Goal: Task Accomplishment & Management: Manage account settings

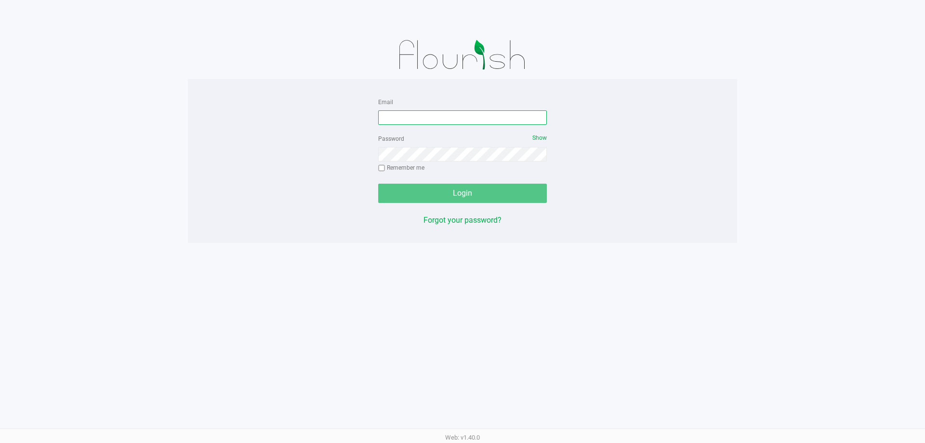
click at [412, 114] on input "Email" at bounding box center [462, 117] width 169 height 14
type input "twilkerson@liveparallel.com"
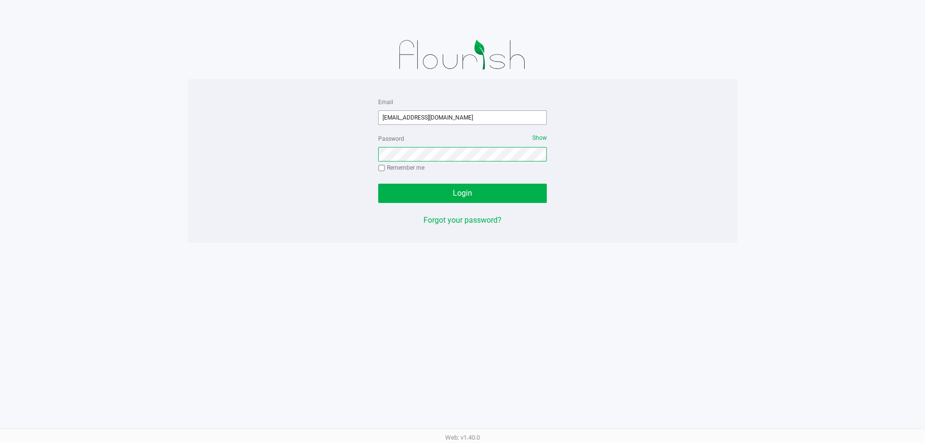
click at [378, 184] on button "Login" at bounding box center [462, 193] width 169 height 19
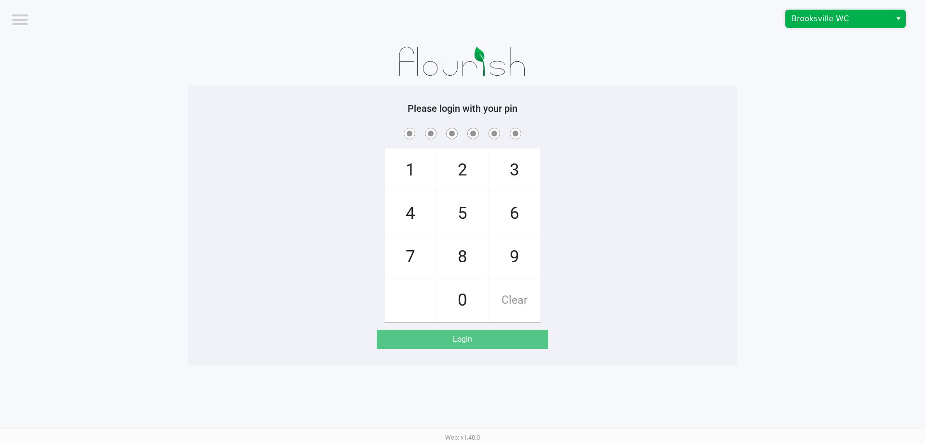
click at [851, 26] on span "Brooksville WC" at bounding box center [839, 18] width 106 height 17
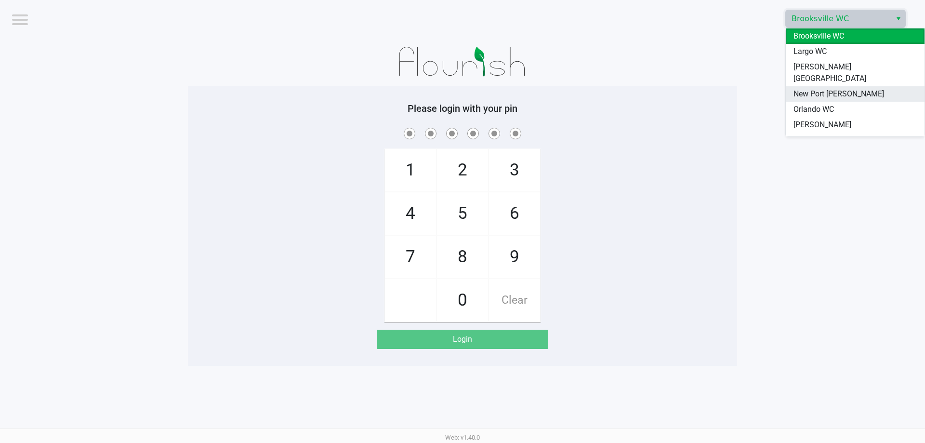
click at [842, 88] on span "New Port [PERSON_NAME]" at bounding box center [839, 94] width 91 height 12
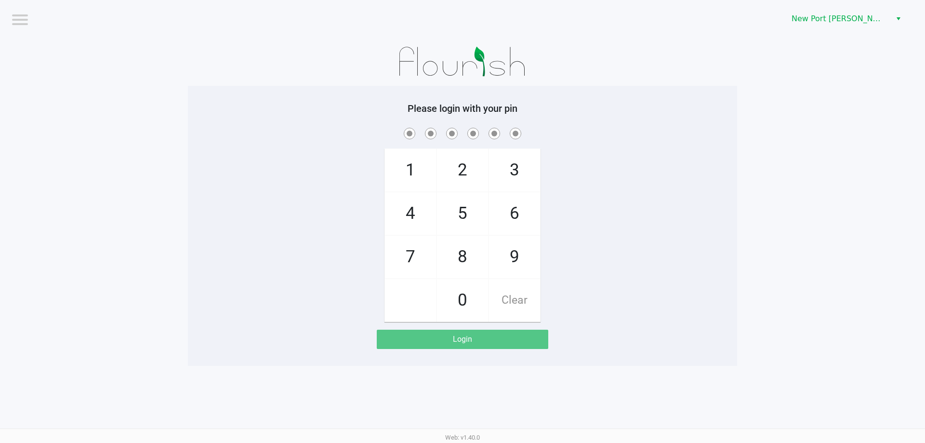
click at [723, 91] on div "Please login with your pin 1 4 7 2 5 8 0 3 6 9 Clear Login" at bounding box center [462, 226] width 549 height 280
checkbox input "true"
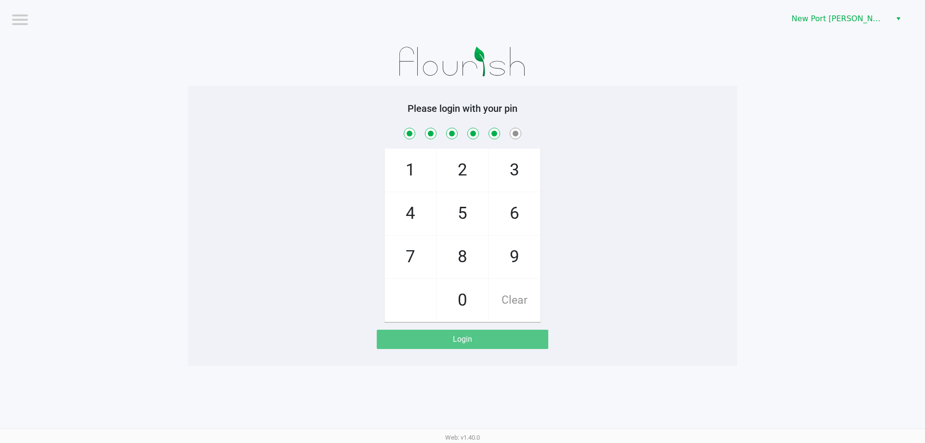
checkbox input "true"
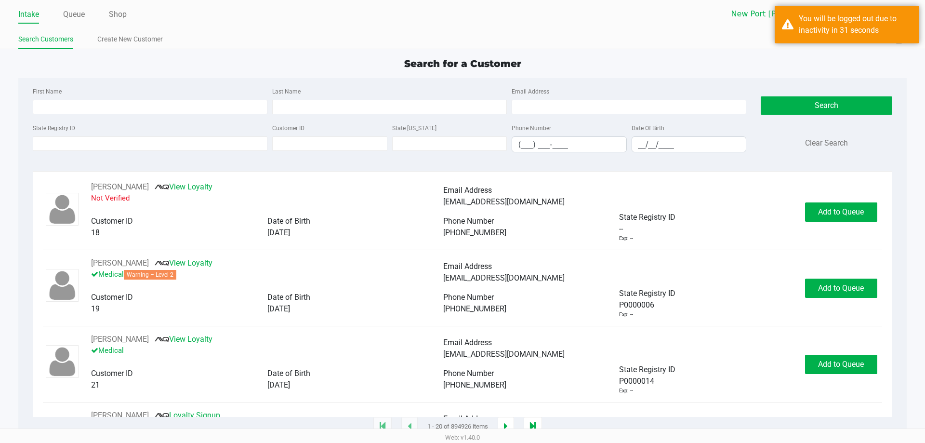
click at [62, 19] on ul "Intake Queue Shop" at bounding box center [240, 15] width 444 height 16
click at [75, 13] on link "Queue" at bounding box center [74, 14] width 22 height 13
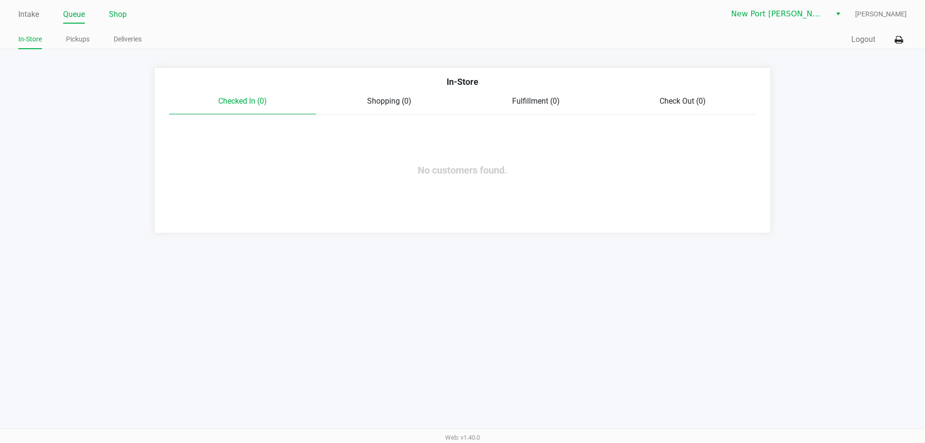
click at [115, 12] on link "Shop" at bounding box center [118, 14] width 18 height 13
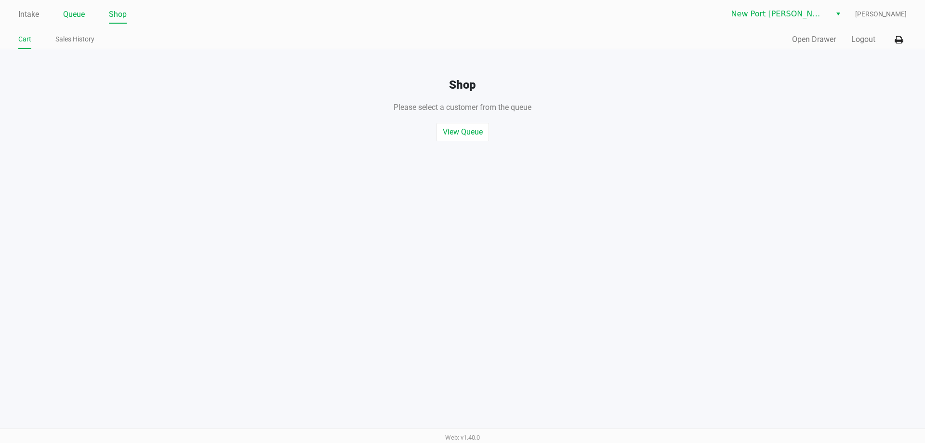
click at [78, 14] on link "Queue" at bounding box center [74, 14] width 22 height 13
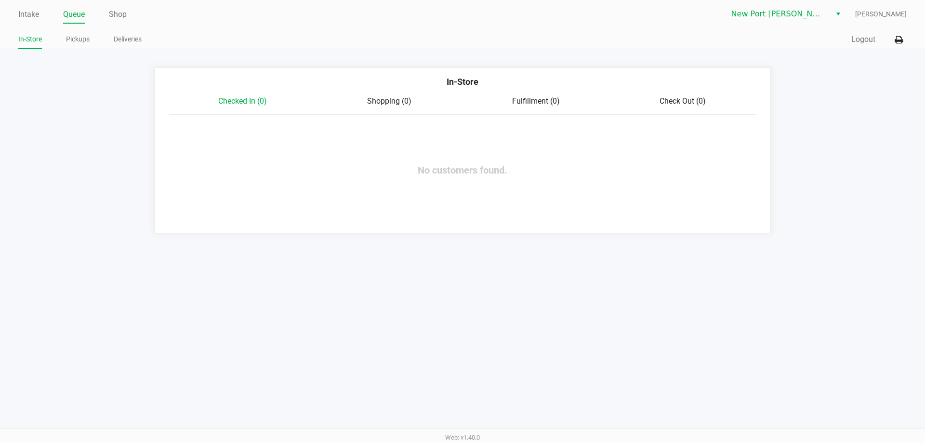
click at [40, 14] on ul "Intake Queue Shop" at bounding box center [240, 15] width 444 height 16
click at [36, 14] on link "Intake" at bounding box center [28, 14] width 21 height 13
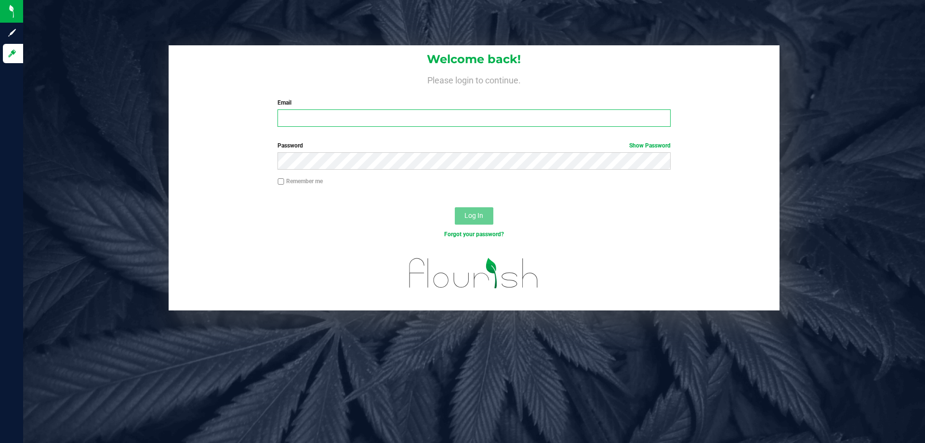
click at [305, 122] on input "Email" at bounding box center [474, 117] width 393 height 17
type input "[EMAIL_ADDRESS][DOMAIN_NAME]"
click at [455, 207] on button "Log In" at bounding box center [474, 215] width 39 height 17
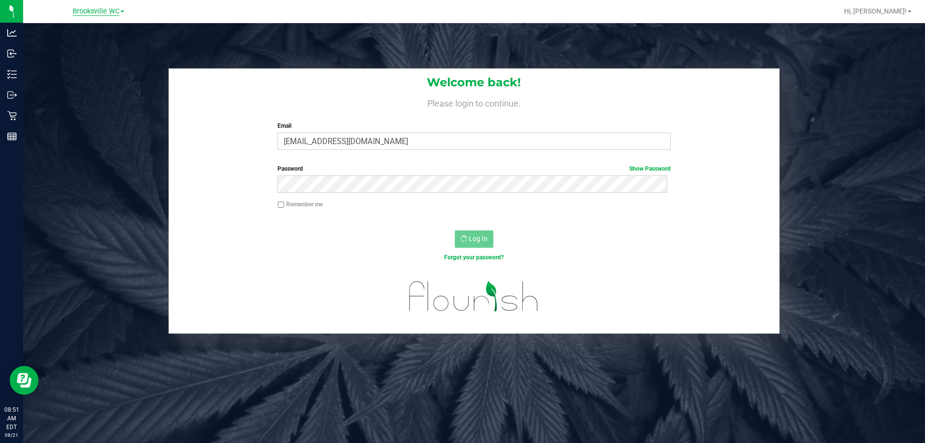
click at [80, 12] on span "Brooksville WC" at bounding box center [96, 11] width 47 height 9
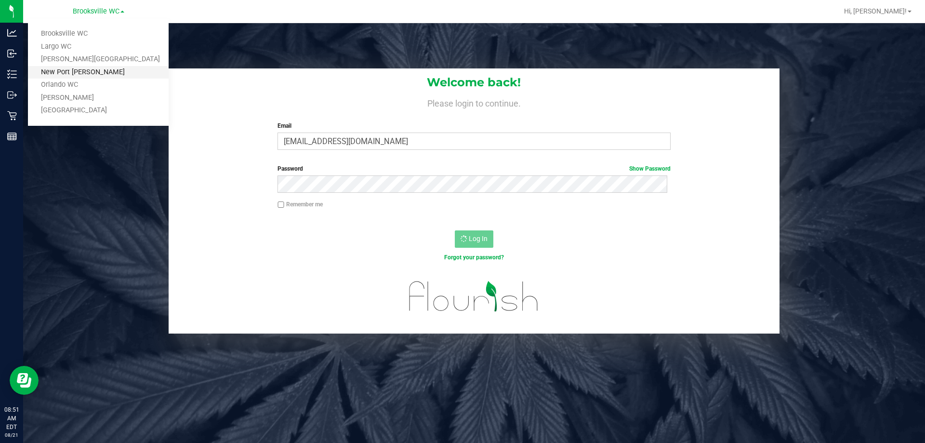
click at [77, 66] on link "New Port [PERSON_NAME]" at bounding box center [98, 72] width 141 height 13
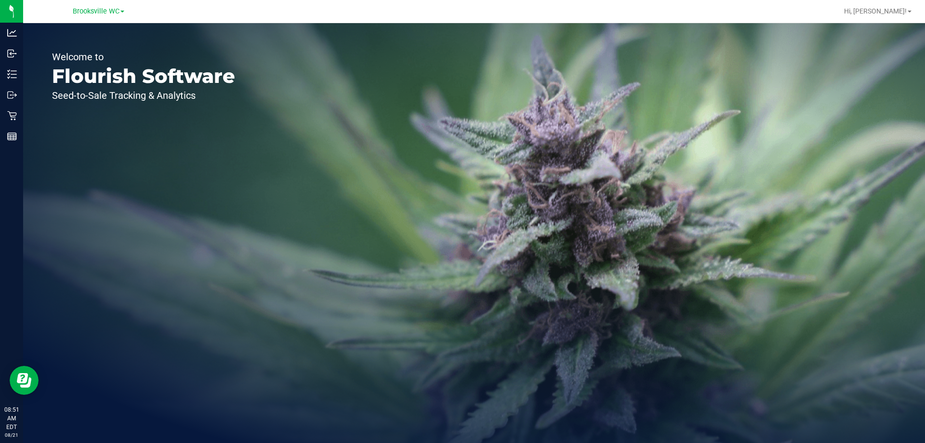
click at [120, 11] on link "Brooksville WC" at bounding box center [99, 10] width 52 height 9
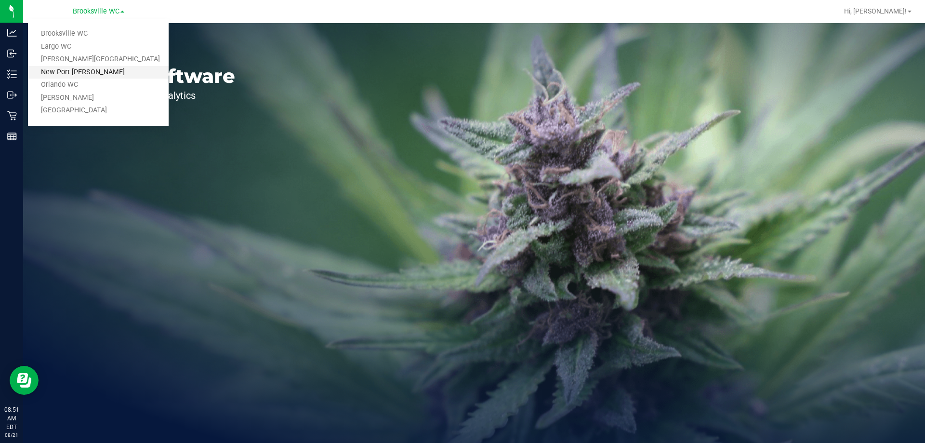
click at [107, 67] on link "New Port [PERSON_NAME]" at bounding box center [98, 72] width 141 height 13
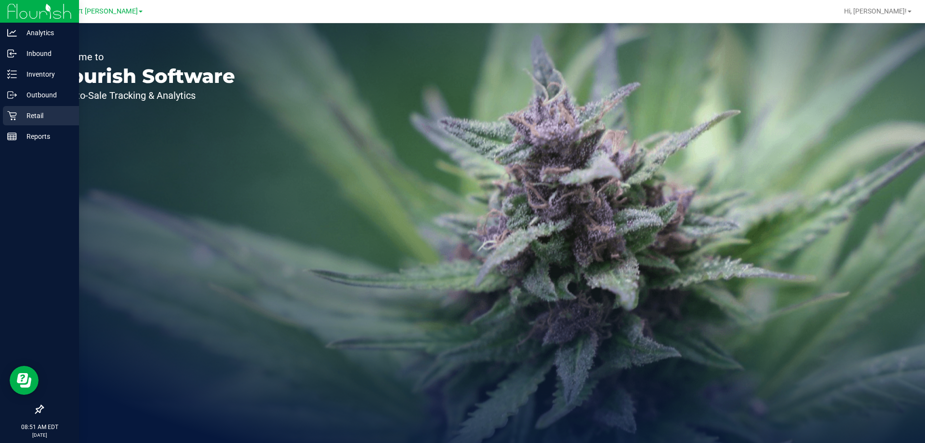
click at [17, 120] on p "Retail" at bounding box center [46, 116] width 58 height 12
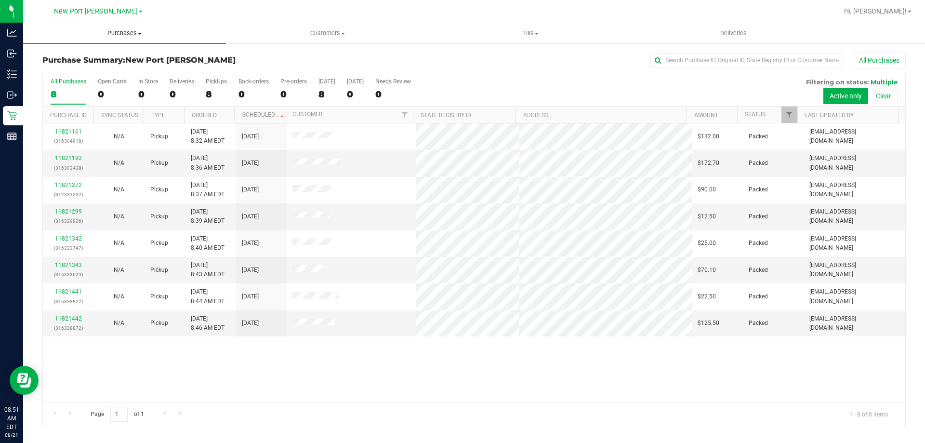
click at [169, 38] on uib-tab-heading "Purchases Summary of purchases Fulfillment All purchases" at bounding box center [124, 33] width 203 height 20
click at [98, 65] on li "Fulfillment" at bounding box center [124, 70] width 203 height 12
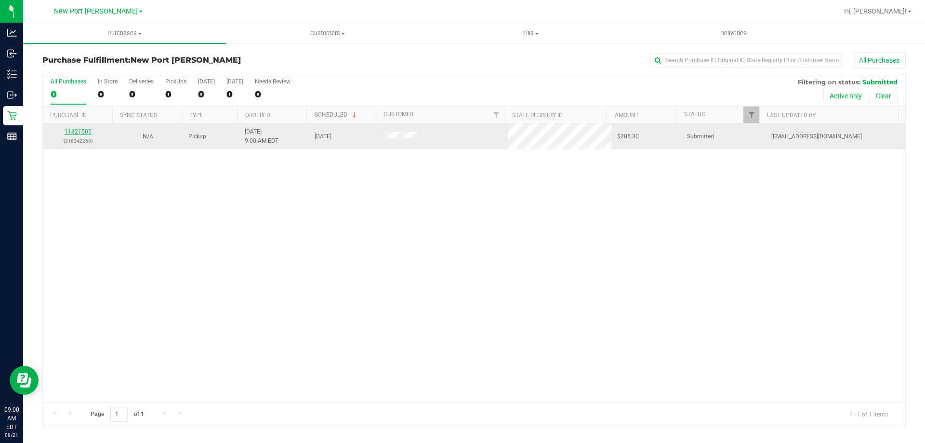
click at [74, 133] on link "11821505" at bounding box center [78, 131] width 27 height 7
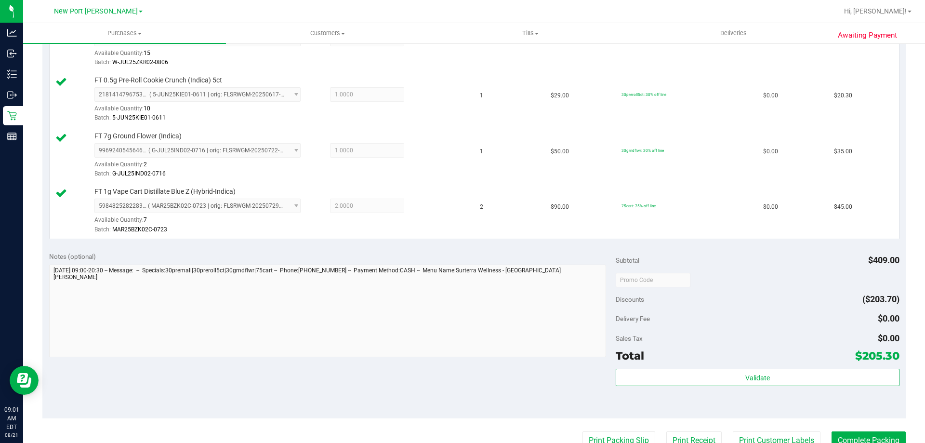
scroll to position [434, 0]
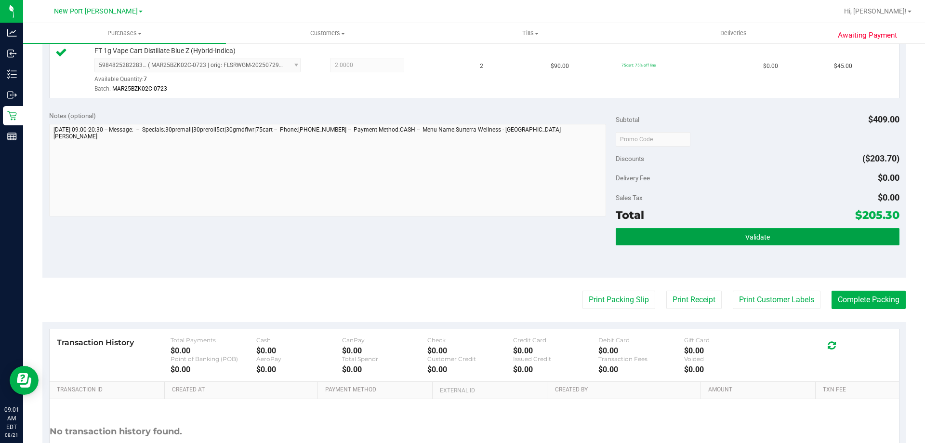
click at [636, 243] on button "Validate" at bounding box center [757, 236] width 283 height 17
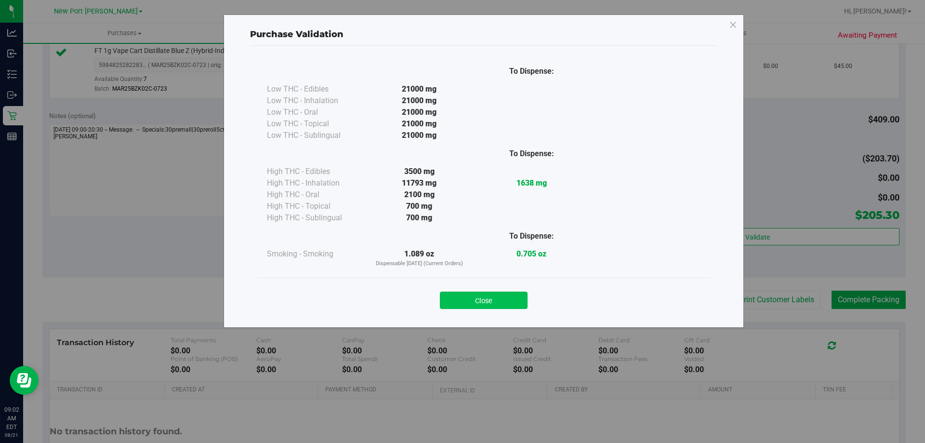
click at [472, 305] on button "Close" at bounding box center [484, 300] width 88 height 17
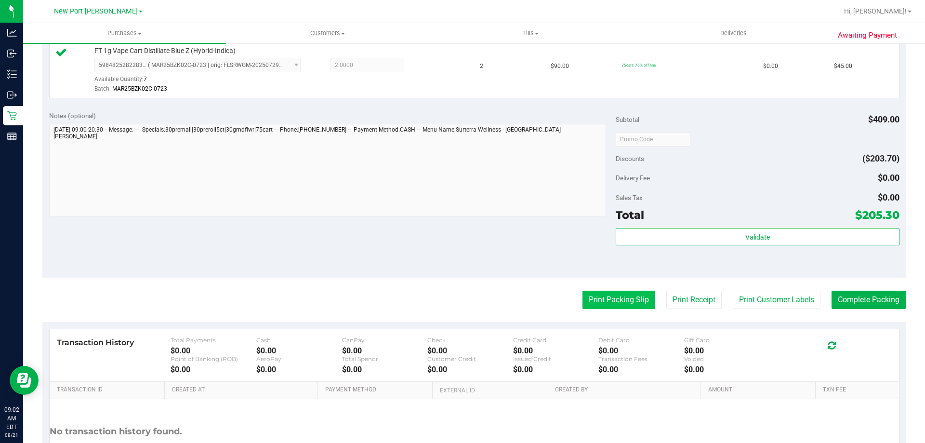
click at [608, 299] on button "Print Packing Slip" at bounding box center [619, 300] width 73 height 18
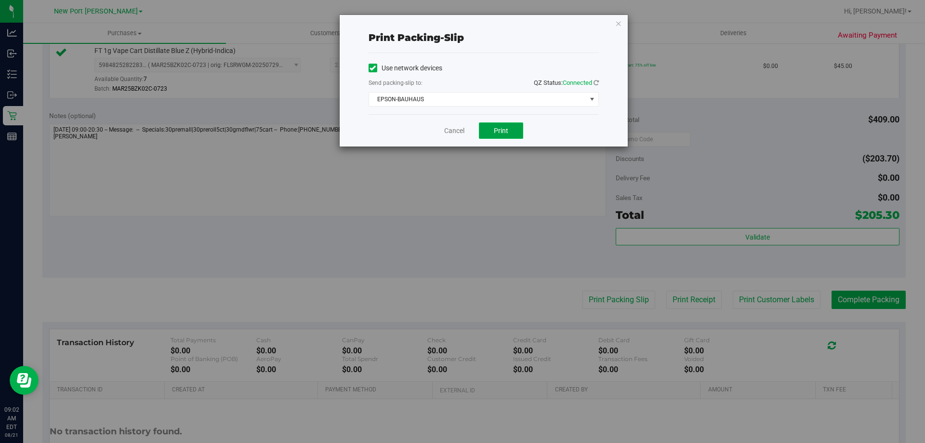
click at [494, 131] on span "Print" at bounding box center [501, 131] width 14 height 8
click at [447, 128] on link "Cancel" at bounding box center [454, 131] width 20 height 10
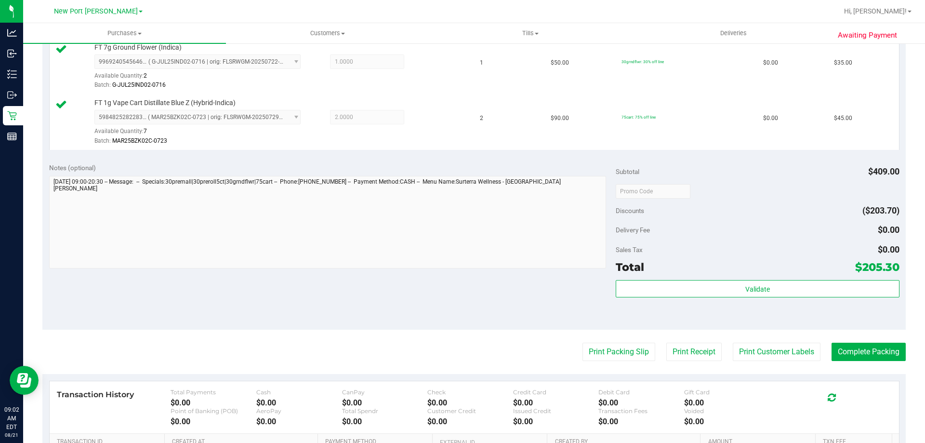
scroll to position [386, 0]
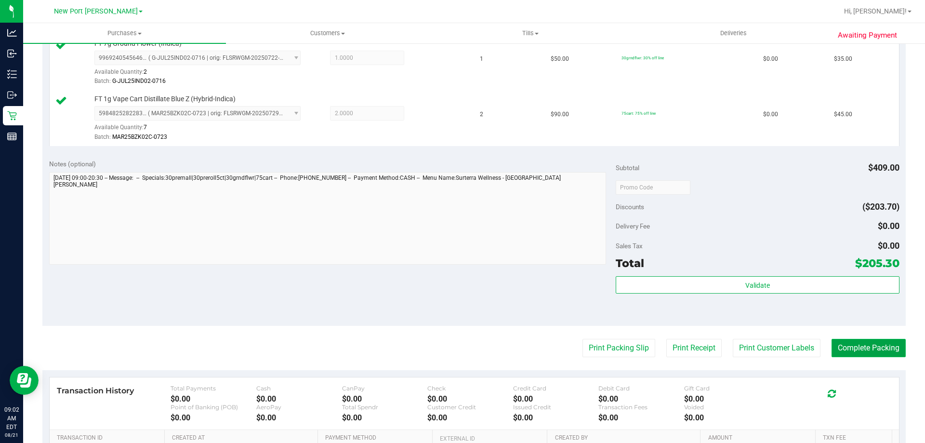
click at [879, 349] on button "Complete Packing" at bounding box center [869, 348] width 74 height 18
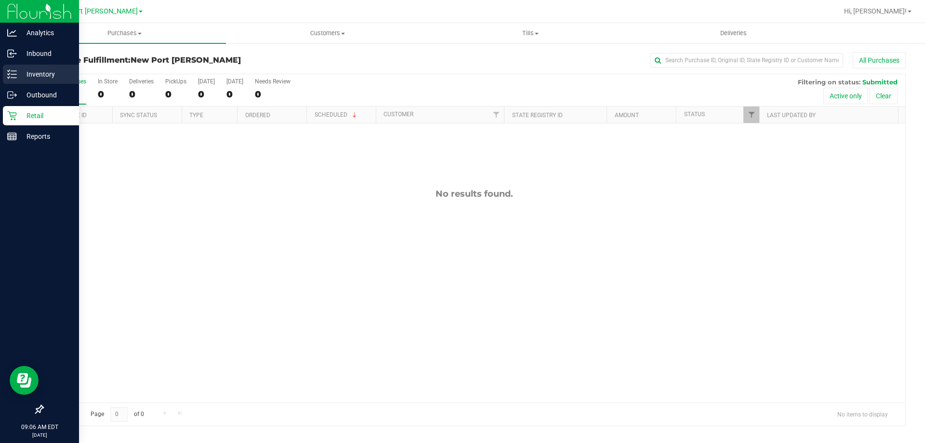
click at [8, 73] on icon at bounding box center [12, 74] width 10 height 10
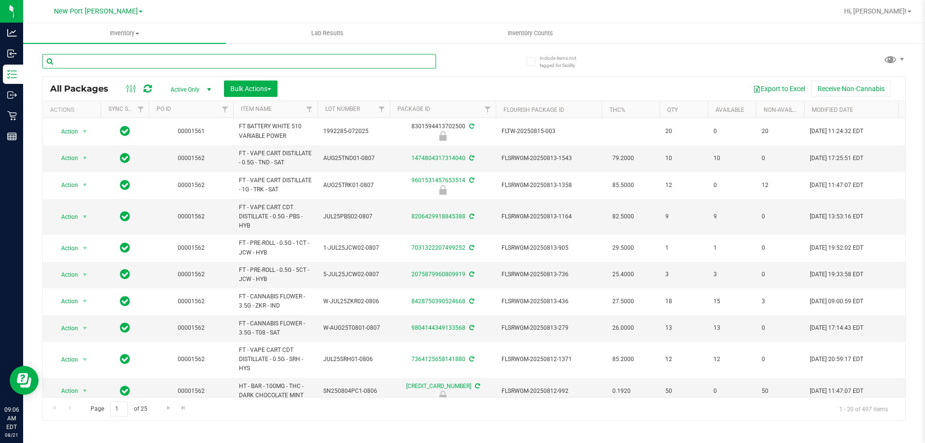
click at [96, 56] on input "text" at bounding box center [239, 61] width 394 height 14
type input "dbr"
